Goal: Information Seeking & Learning: Find specific fact

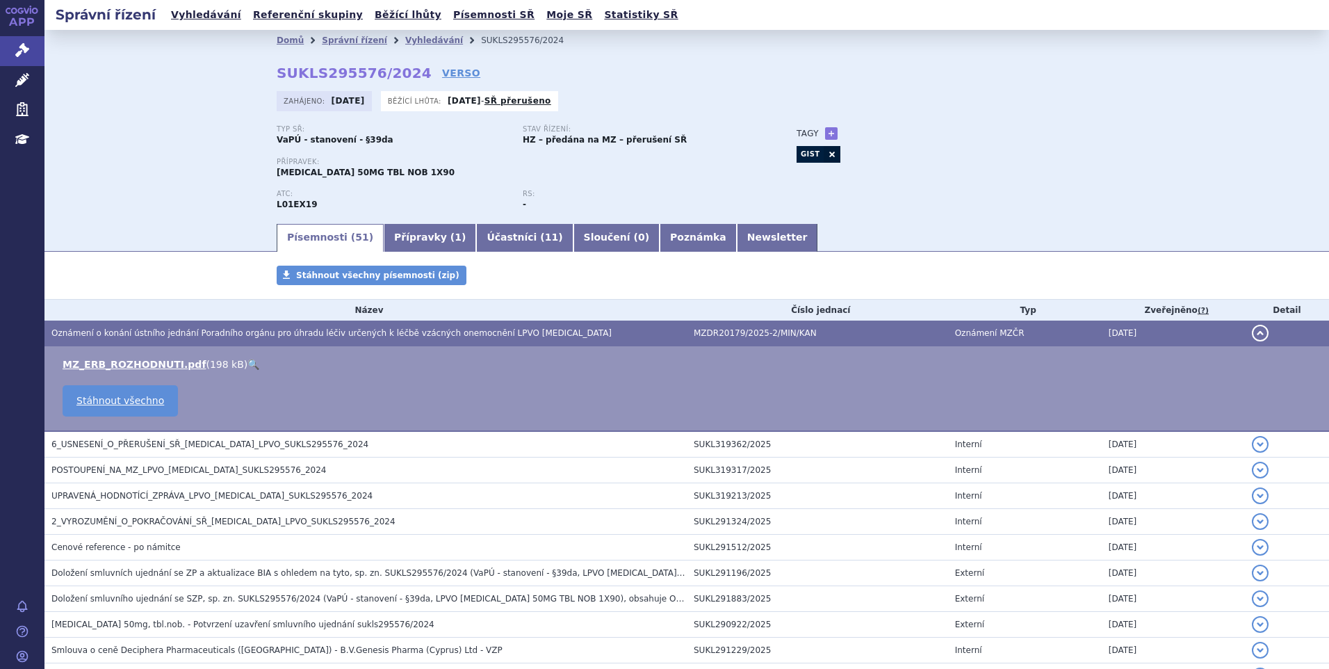
click at [342, 34] on li "Správní řízení" at bounding box center [363, 40] width 83 height 21
click at [405, 45] on link "Vyhledávání" at bounding box center [434, 40] width 58 height 10
click at [405, 44] on link "Vyhledávání" at bounding box center [434, 40] width 58 height 10
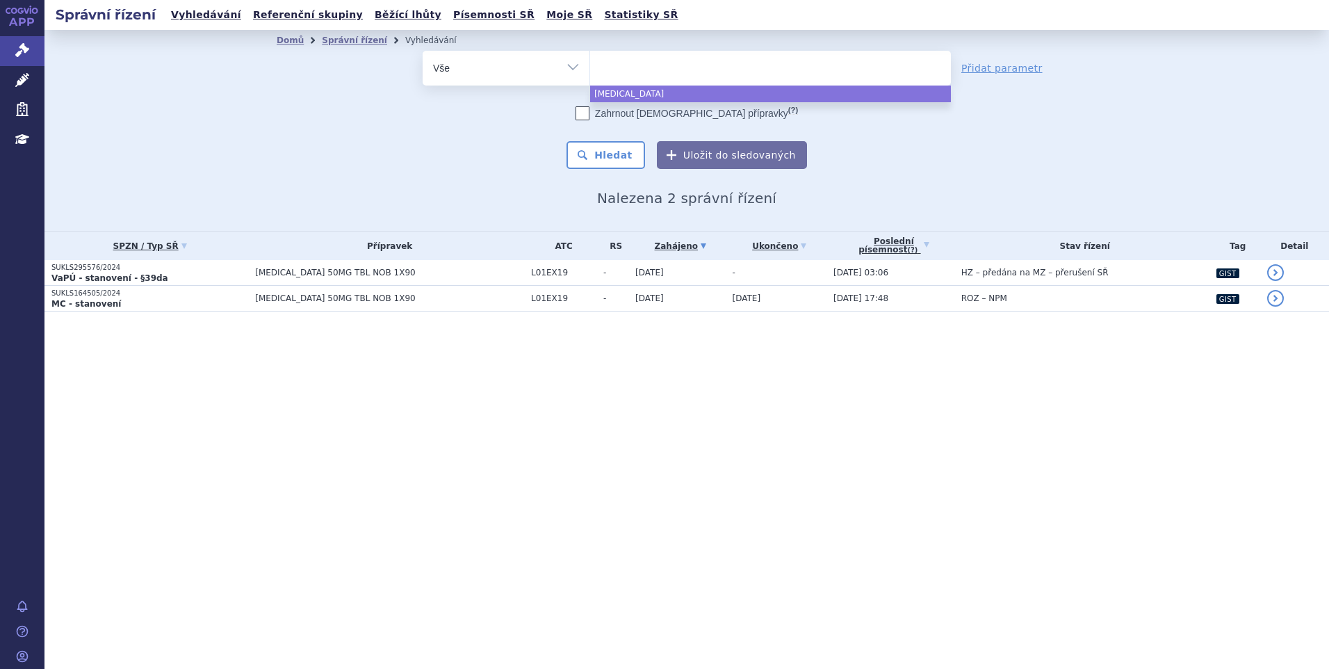
select select
type input "ca"
type input "cab"
type input "cabom"
type input "cabomet"
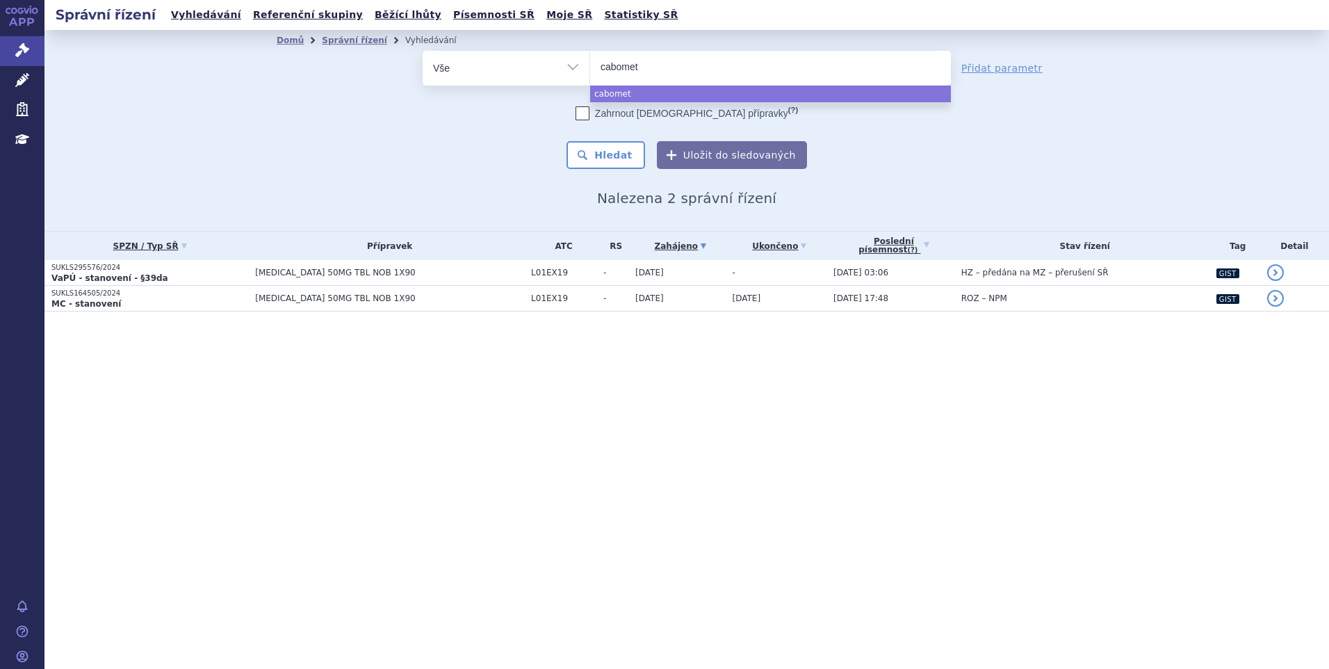
type input "cabomety"
type input "cabometyx"
select select "cabometyx"
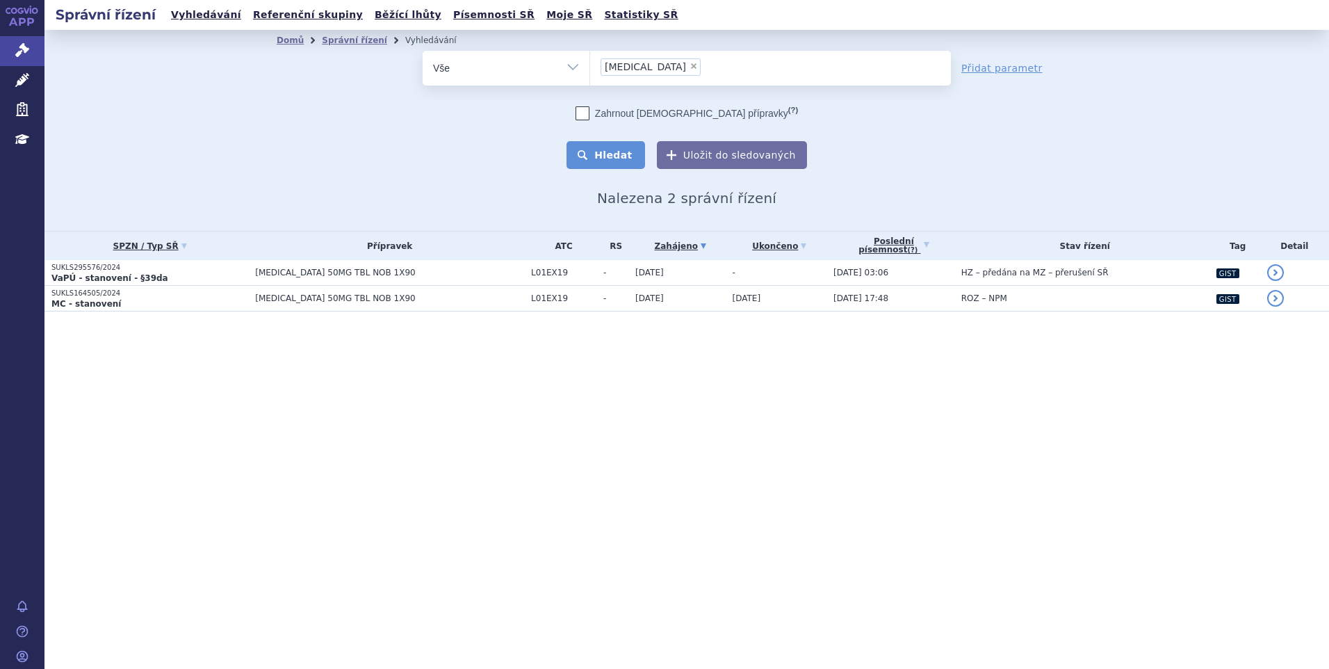
click at [618, 153] on button "Hledat" at bounding box center [606, 155] width 79 height 28
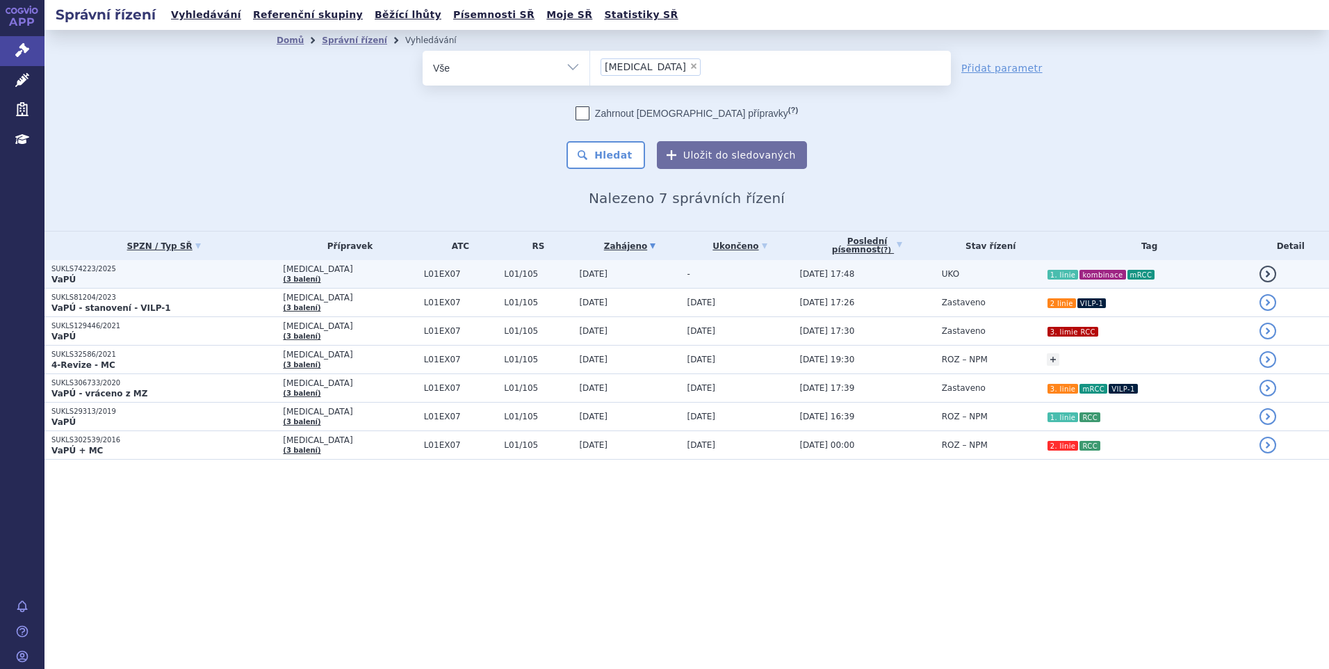
click at [946, 274] on td "UKO" at bounding box center [987, 274] width 105 height 29
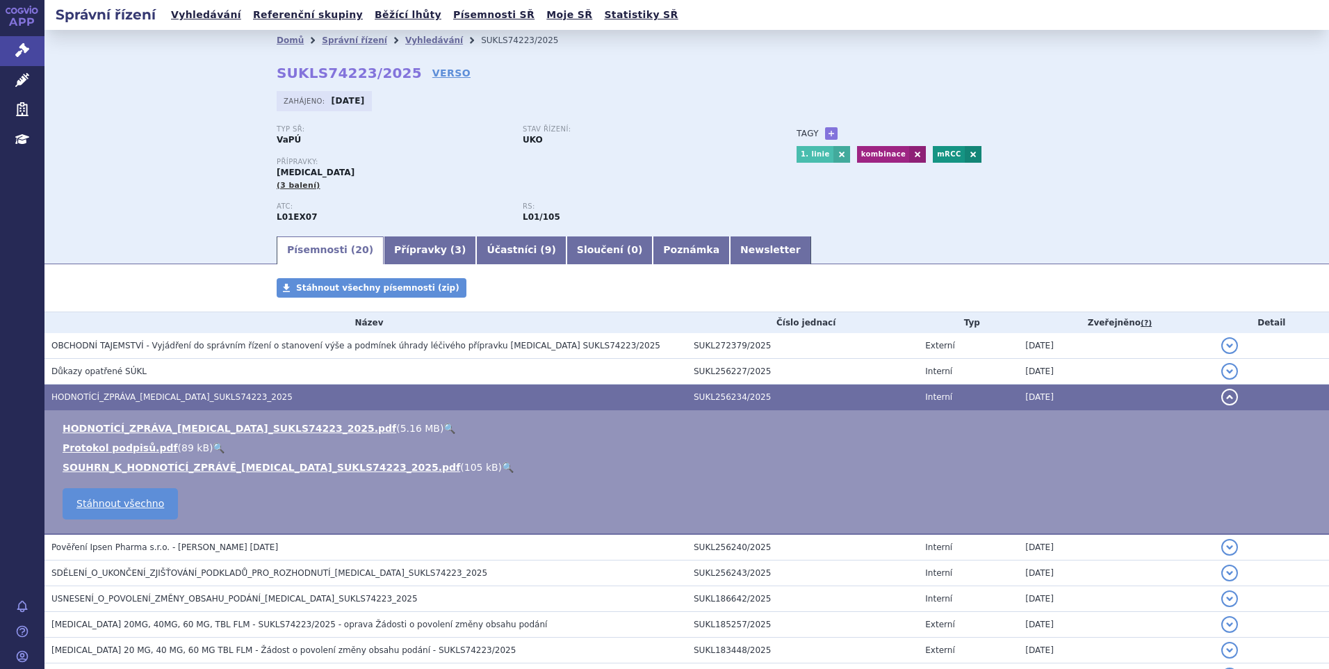
click at [444, 424] on link "🔍" at bounding box center [450, 428] width 12 height 11
